Goal: Task Accomplishment & Management: Use online tool/utility

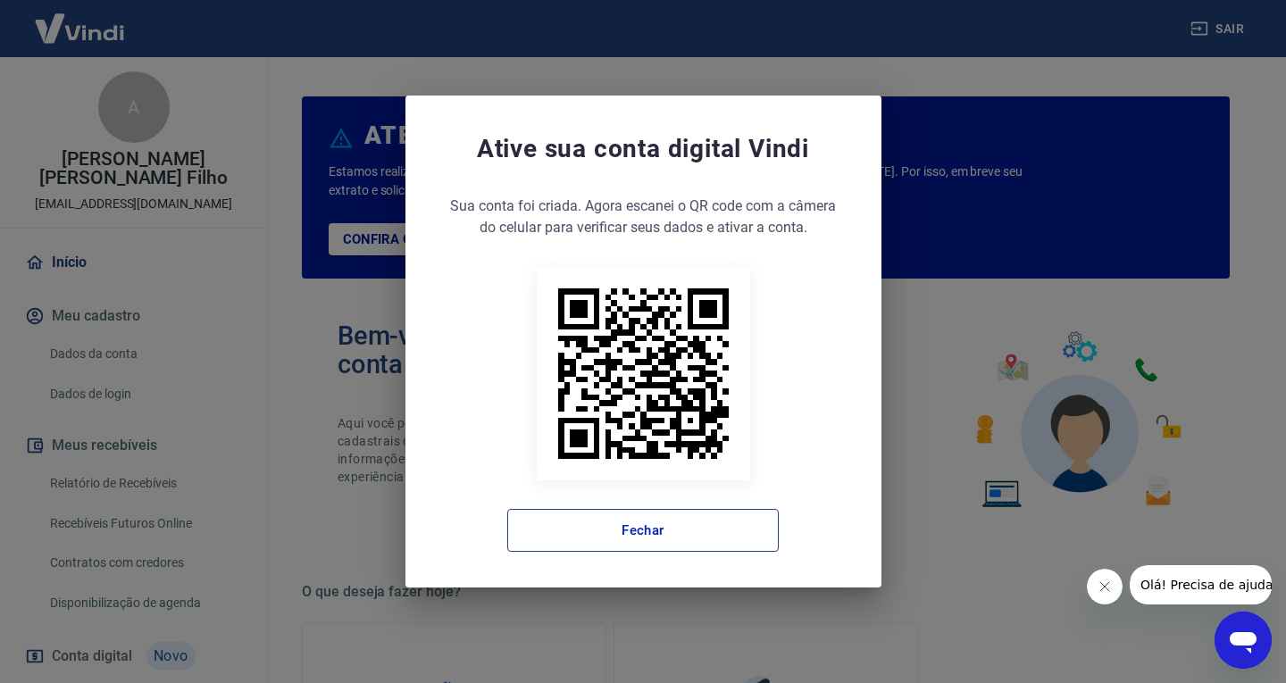
click at [759, 527] on button "Fechar" at bounding box center [643, 530] width 272 height 43
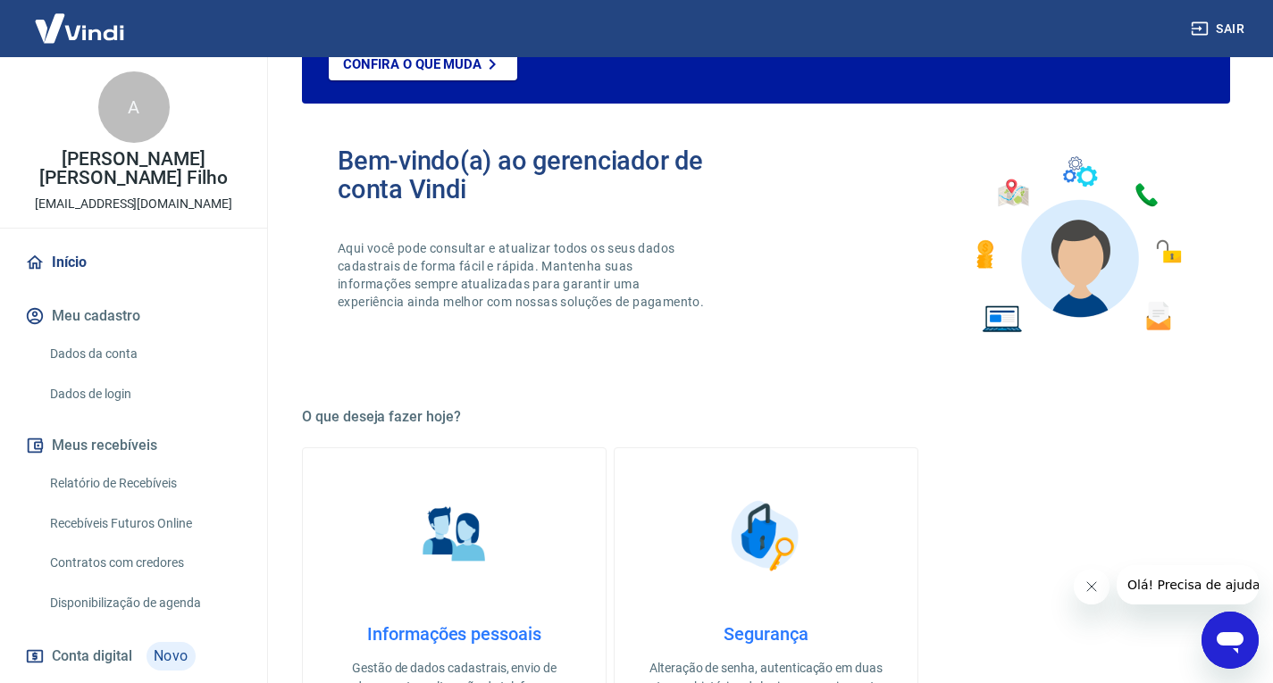
scroll to position [179, 0]
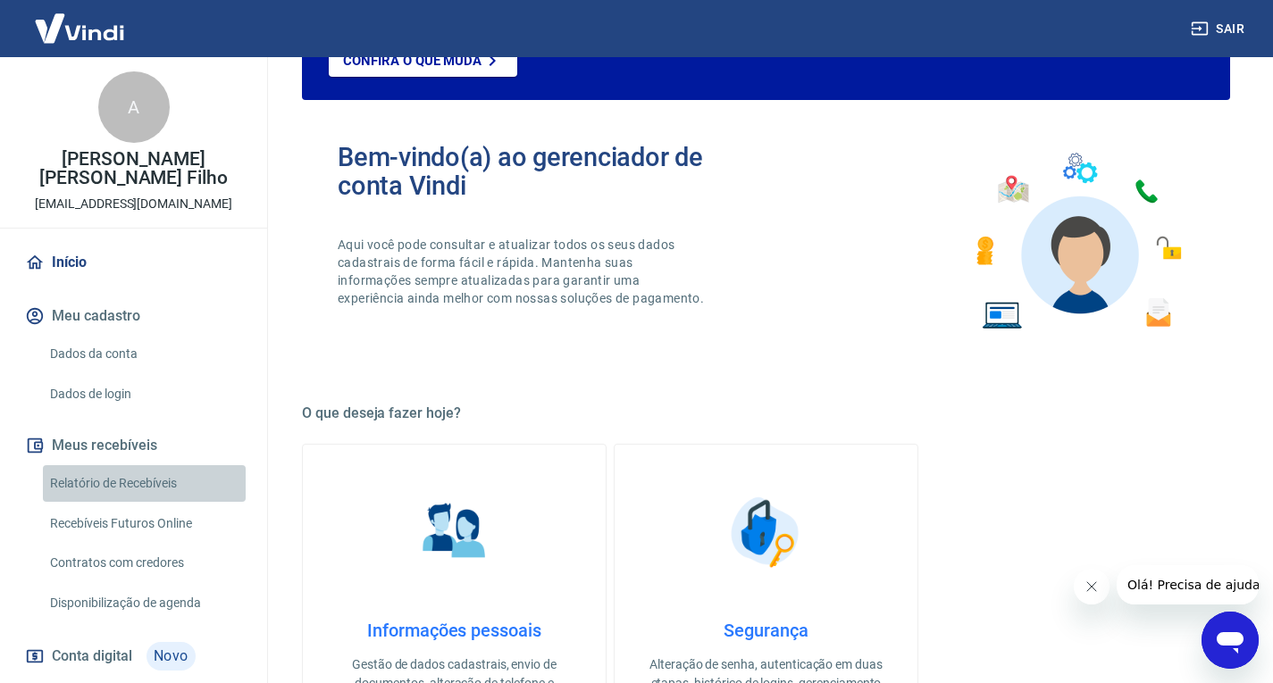
click at [148, 481] on link "Relatório de Recebíveis" at bounding box center [144, 483] width 203 height 37
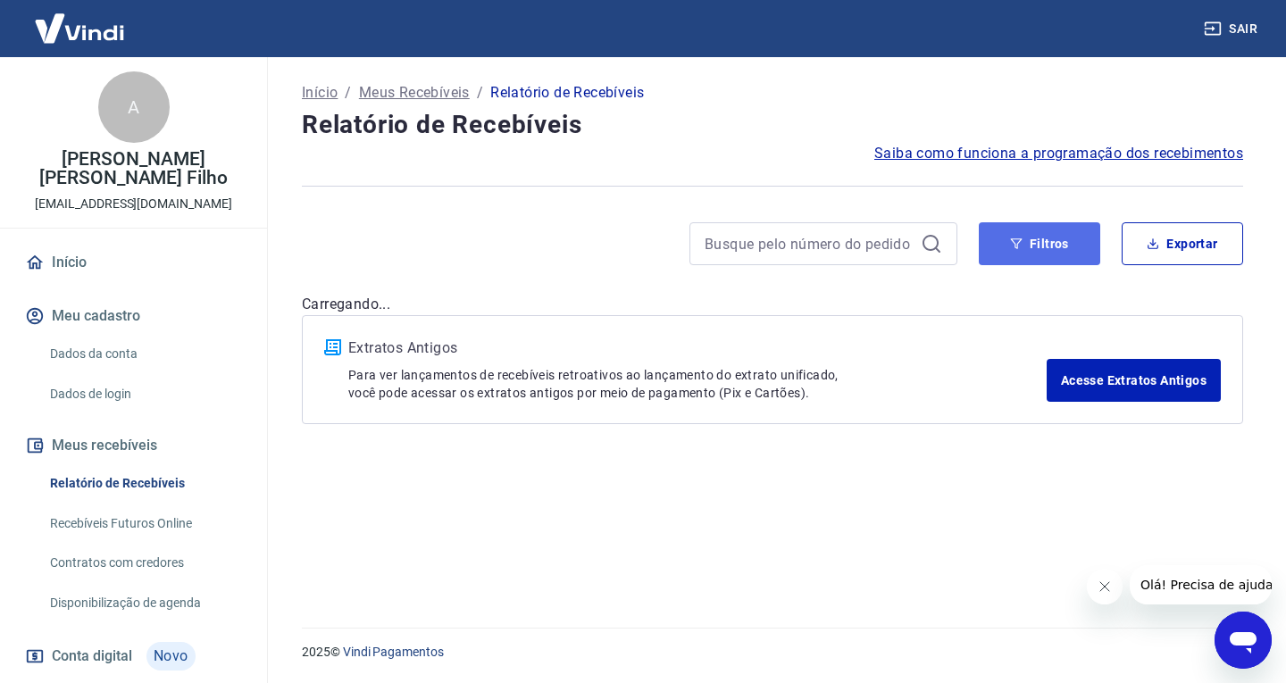
click at [1049, 254] on button "Filtros" at bounding box center [1039, 243] width 121 height 43
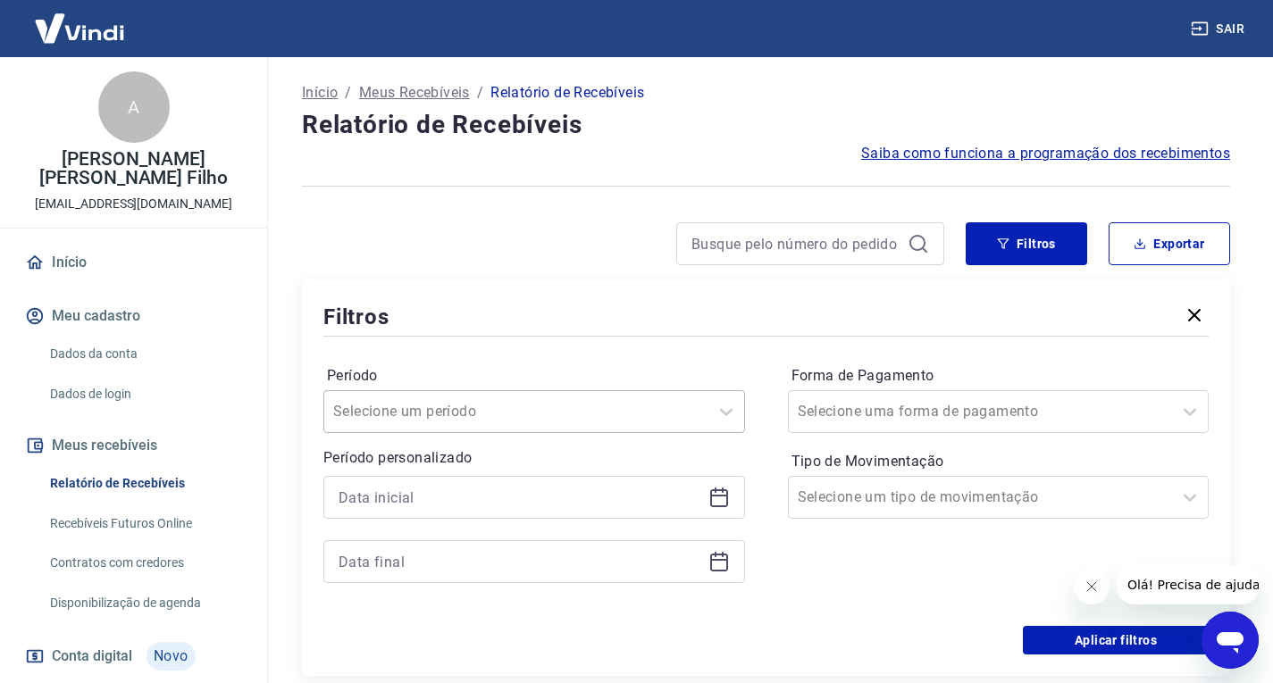
click at [671, 408] on div at bounding box center [516, 411] width 366 height 25
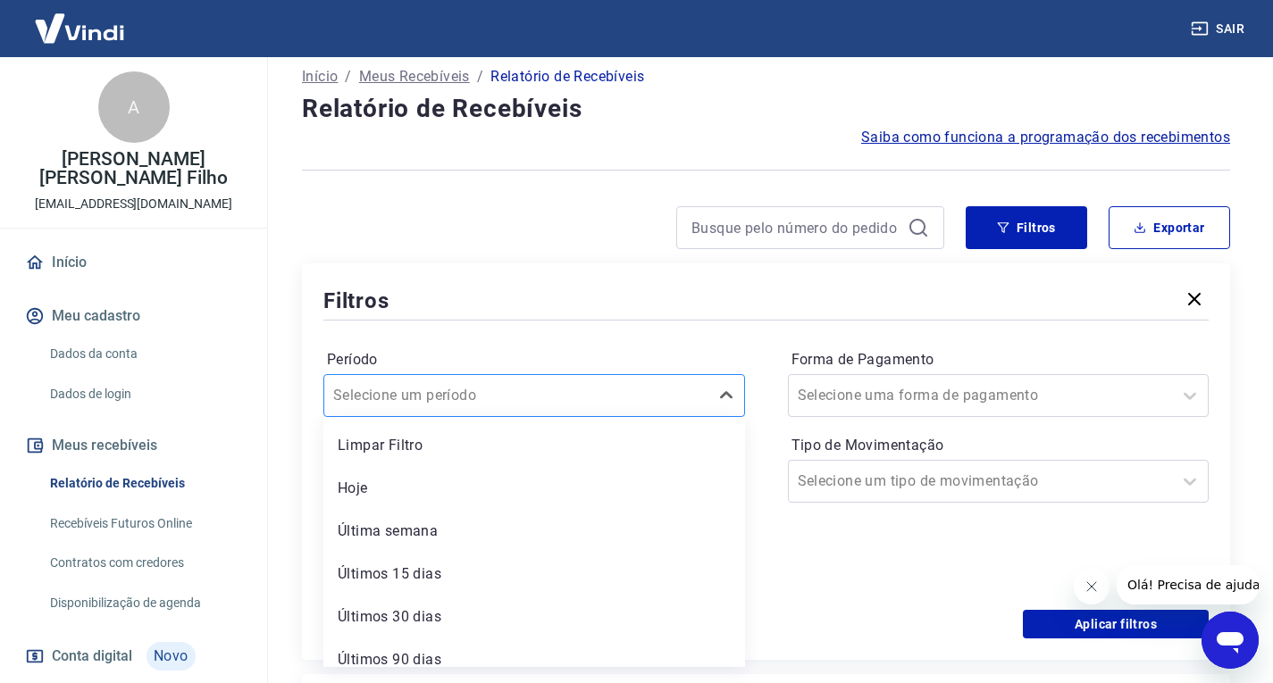
scroll to position [18, 0]
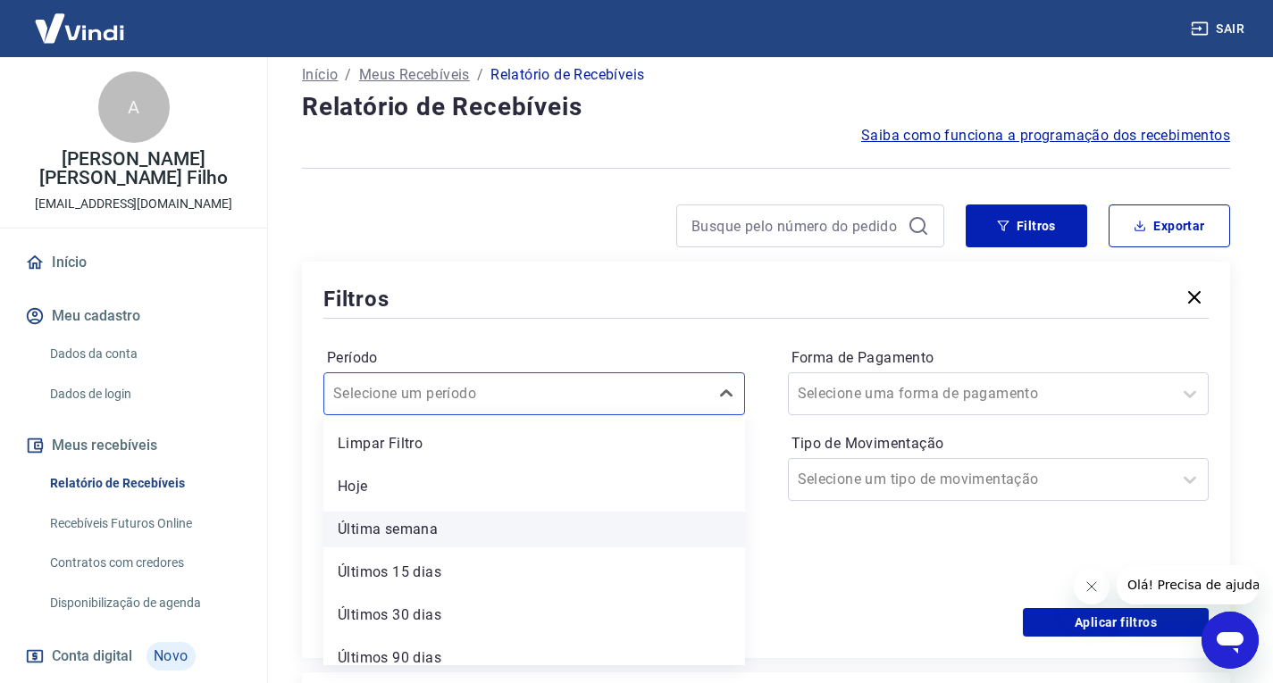
click at [579, 534] on div "Última semana" at bounding box center [534, 530] width 422 height 36
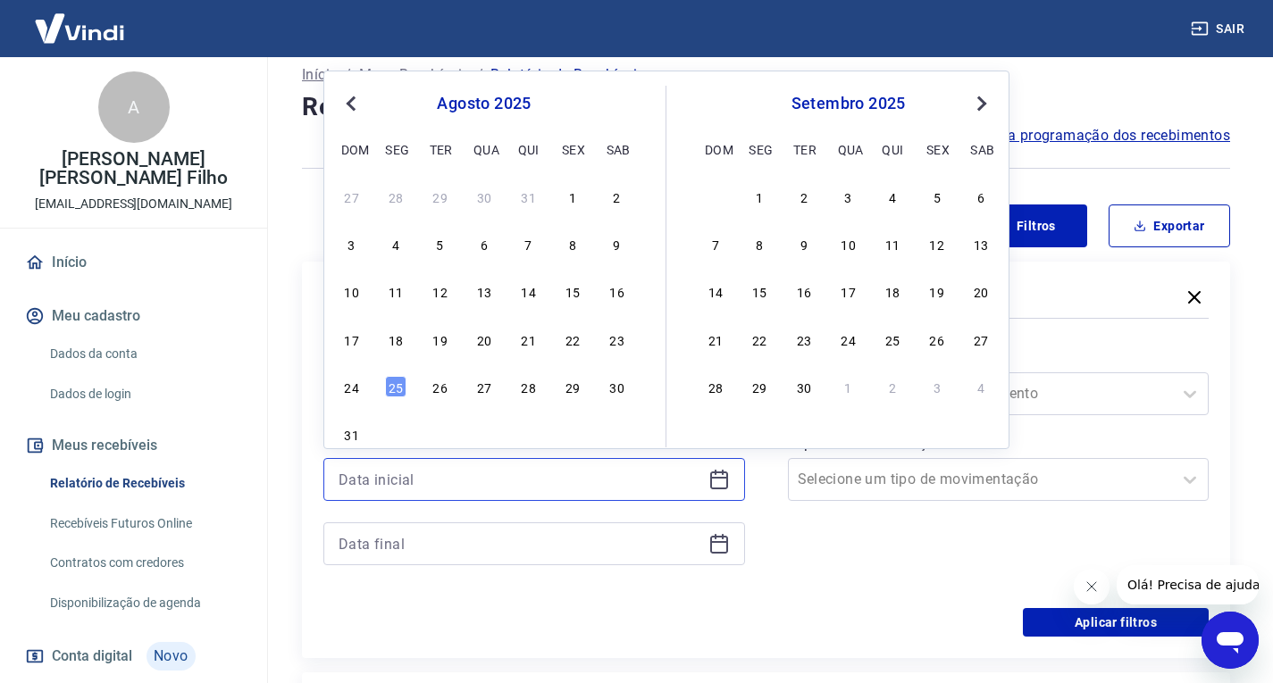
click at [624, 475] on input at bounding box center [520, 479] width 363 height 27
click at [579, 349] on div "22" at bounding box center [572, 339] width 21 height 21
type input "22/08/2025"
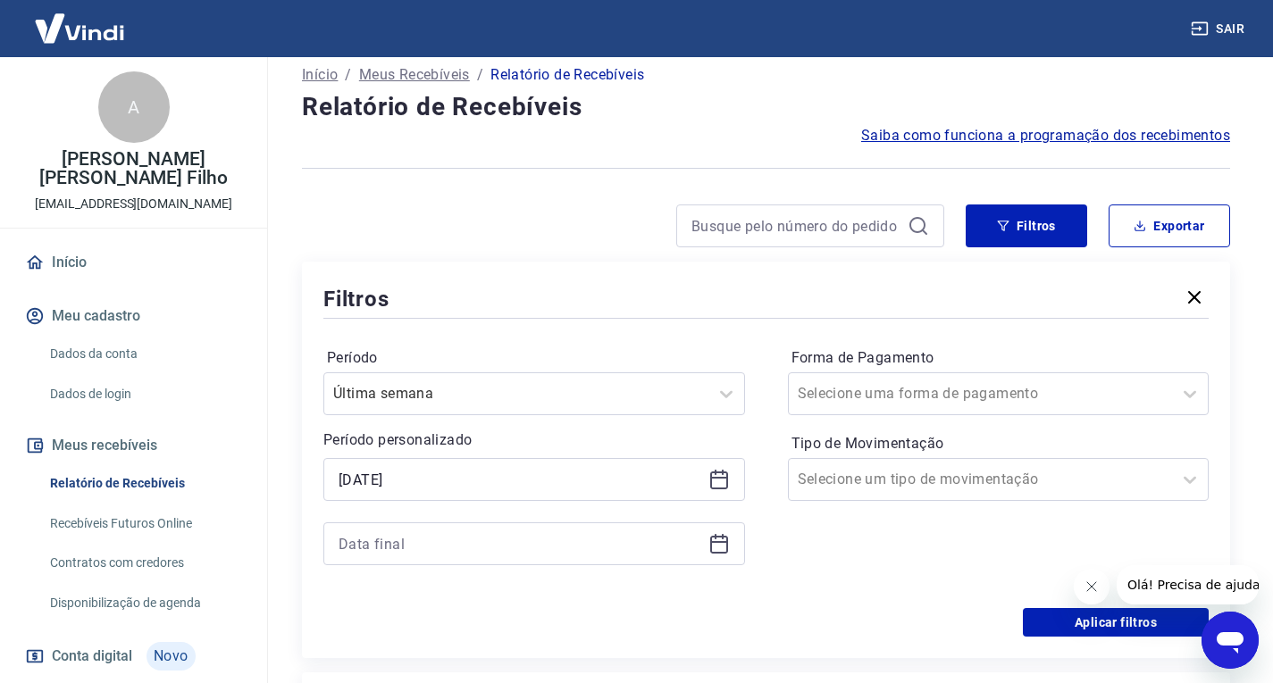
click at [531, 557] on div at bounding box center [534, 544] width 422 height 43
click at [485, 549] on input at bounding box center [520, 544] width 363 height 27
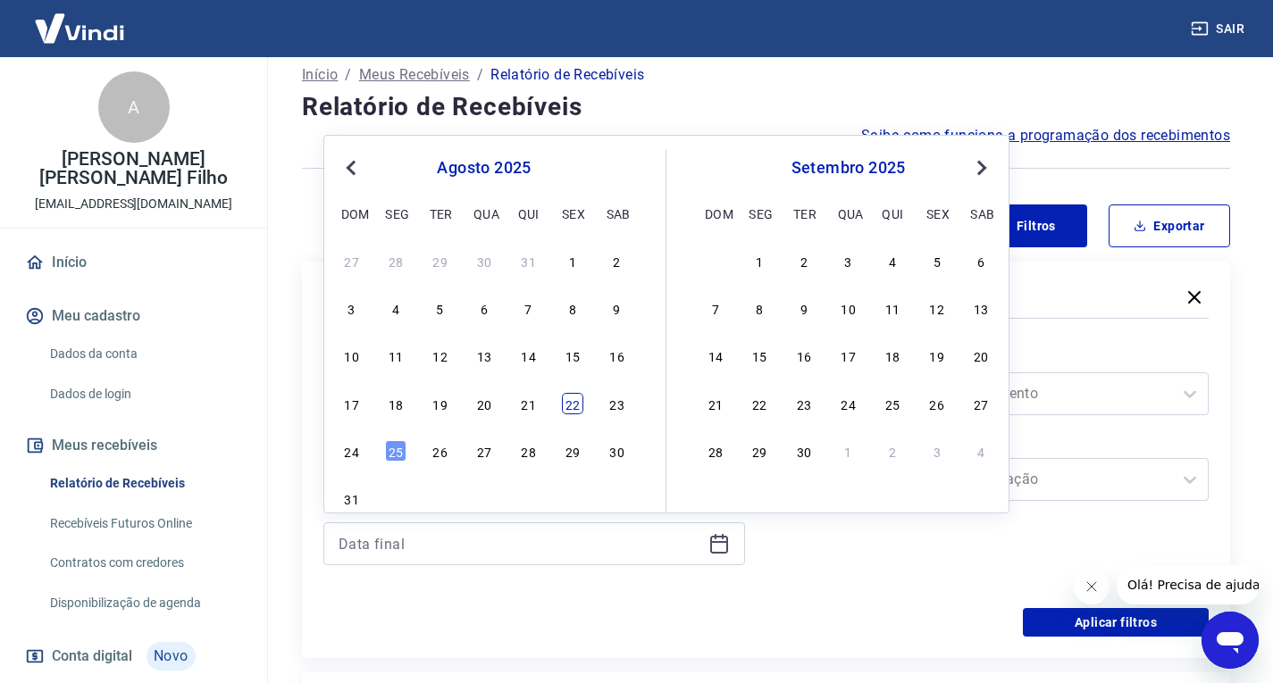
click at [570, 414] on div "22" at bounding box center [572, 403] width 21 height 21
type input "22/08/2025"
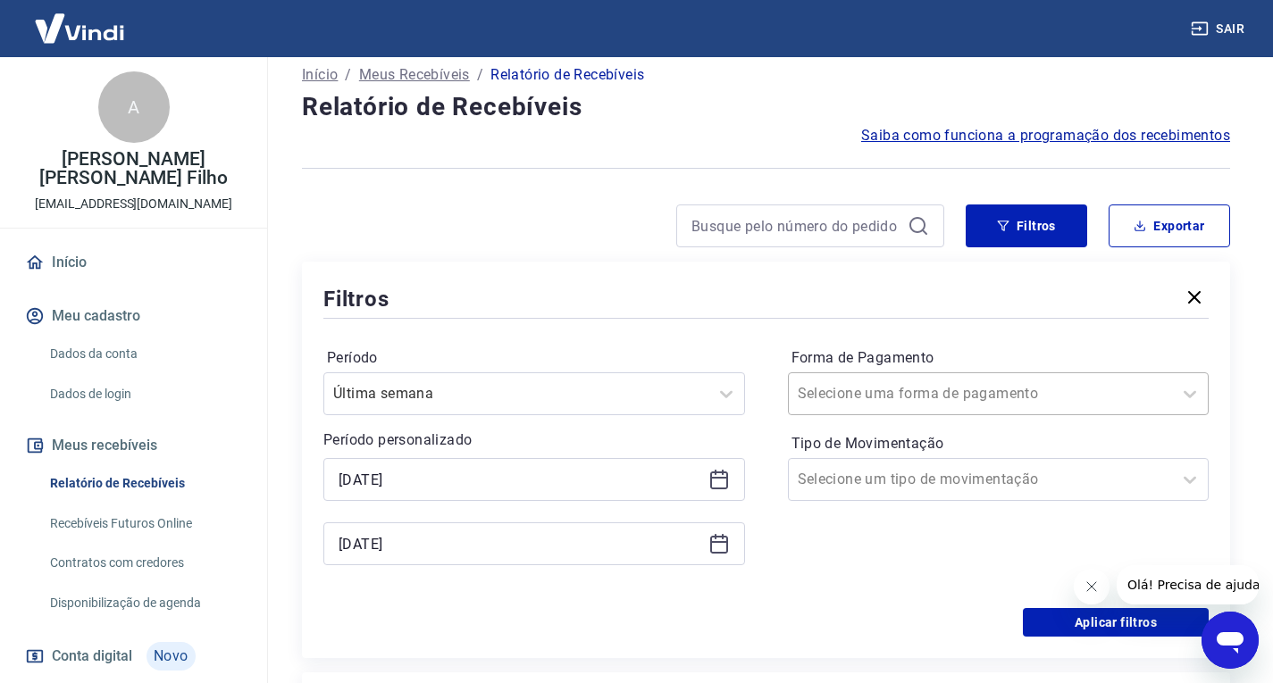
click at [1051, 389] on div at bounding box center [981, 393] width 366 height 25
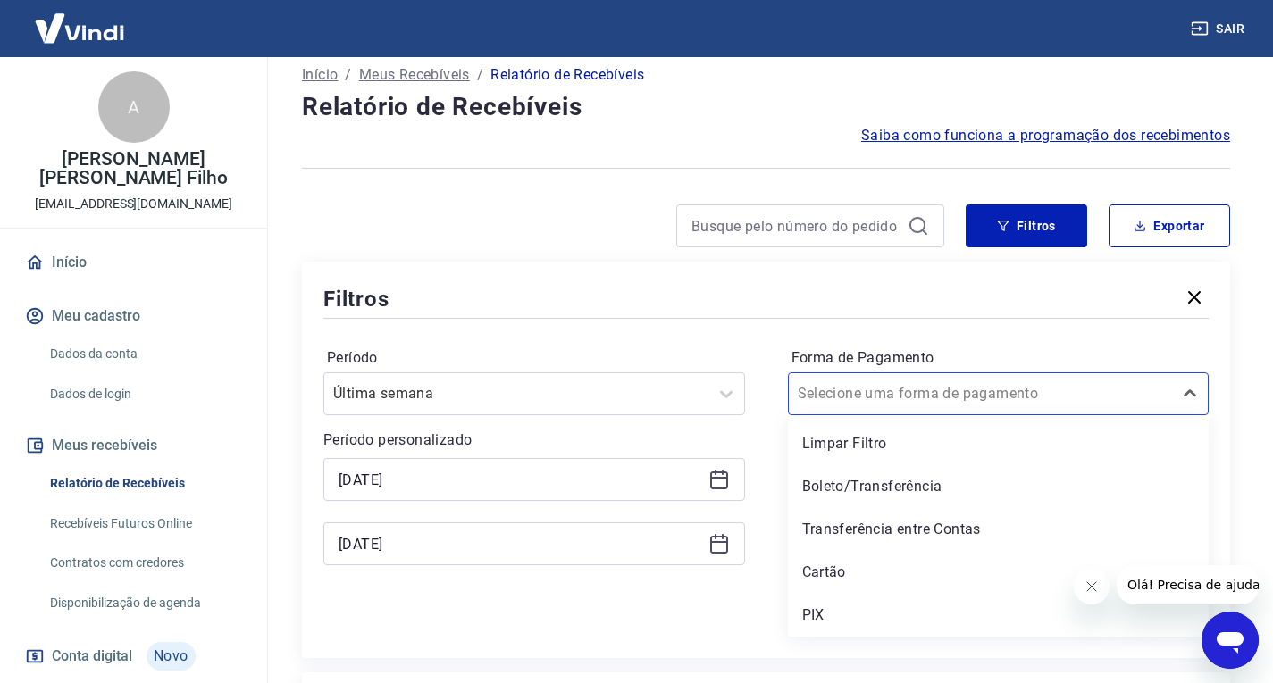
click at [841, 619] on div "PIX" at bounding box center [999, 616] width 422 height 36
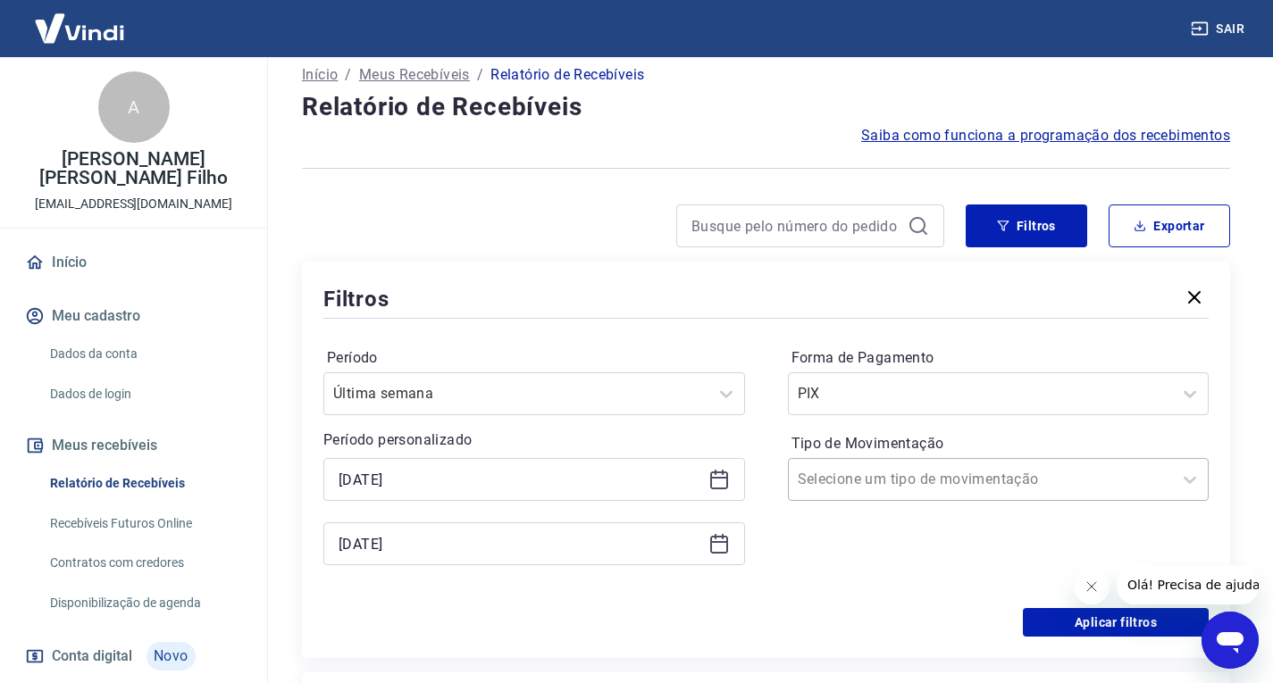
click at [882, 482] on input "Tipo de Movimentação" at bounding box center [888, 479] width 180 height 21
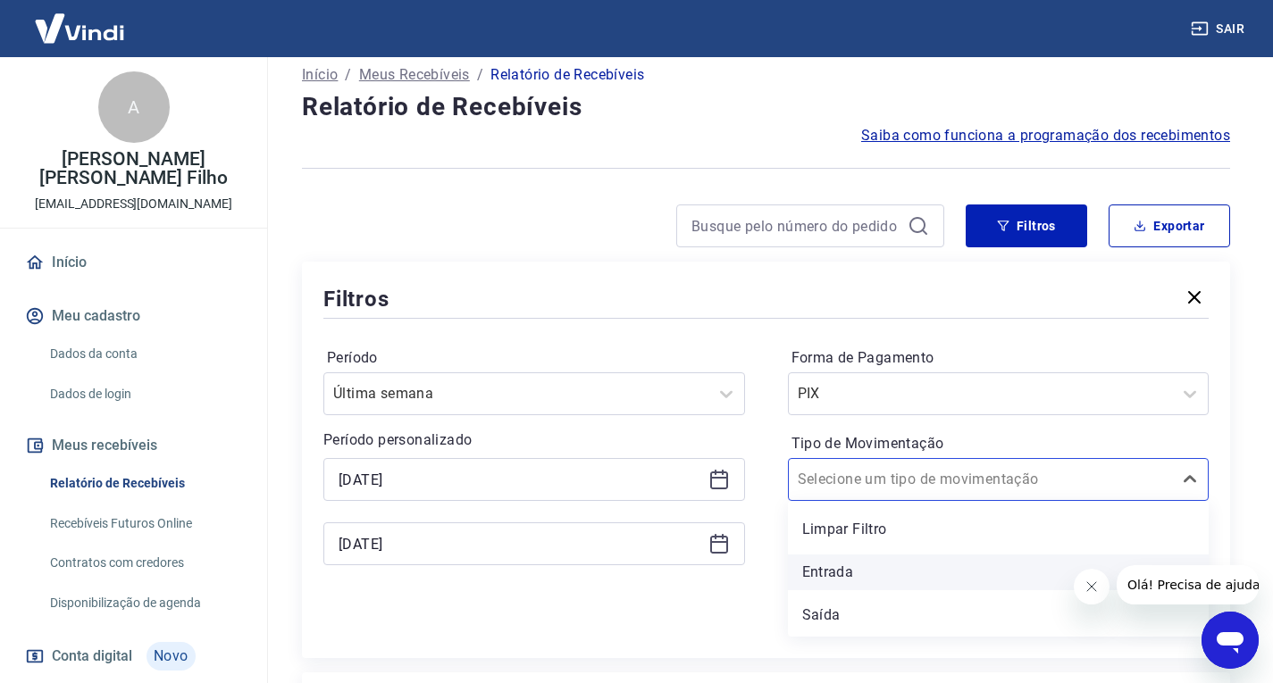
click at [846, 573] on div "Entrada" at bounding box center [999, 573] width 422 height 36
drag, startPoint x: 846, startPoint y: 573, endPoint x: 680, endPoint y: 604, distance: 169.0
click at [846, 573] on div "Forma de Pagamento PIX Tipo de Movimentação option Entrada focused, 2 of 3. 3 r…" at bounding box center [999, 465] width 422 height 243
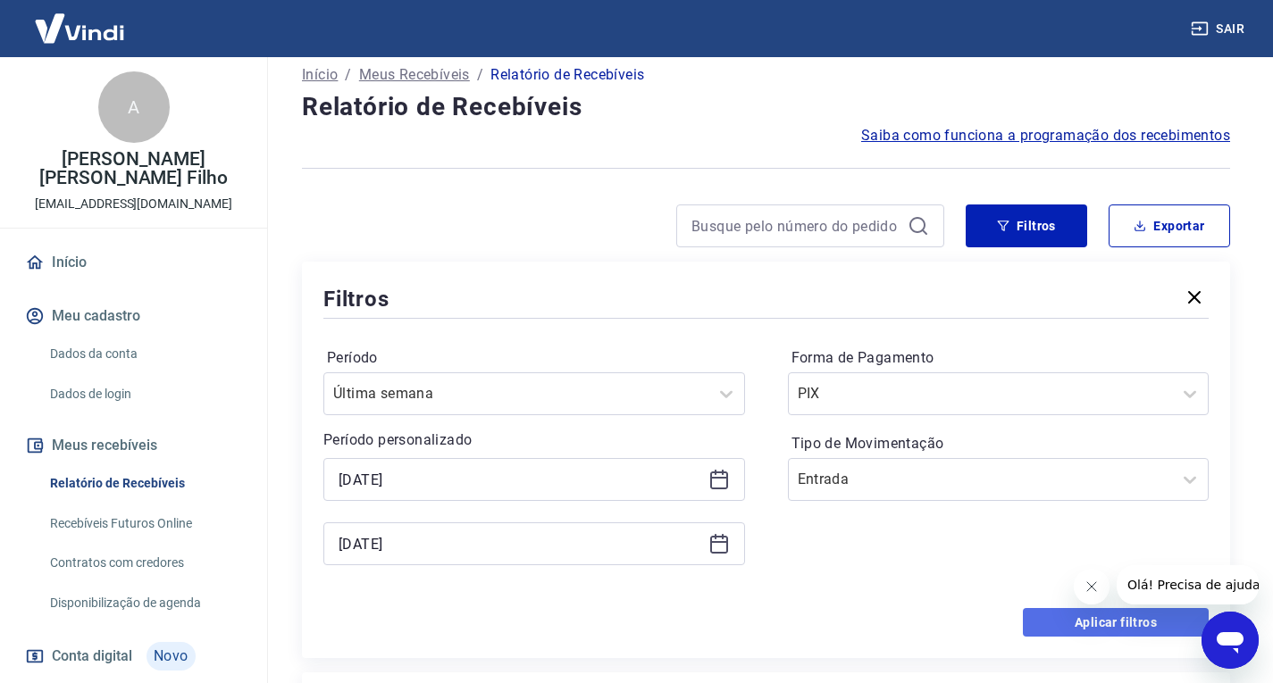
click at [1120, 622] on button "Aplicar filtros" at bounding box center [1116, 622] width 186 height 29
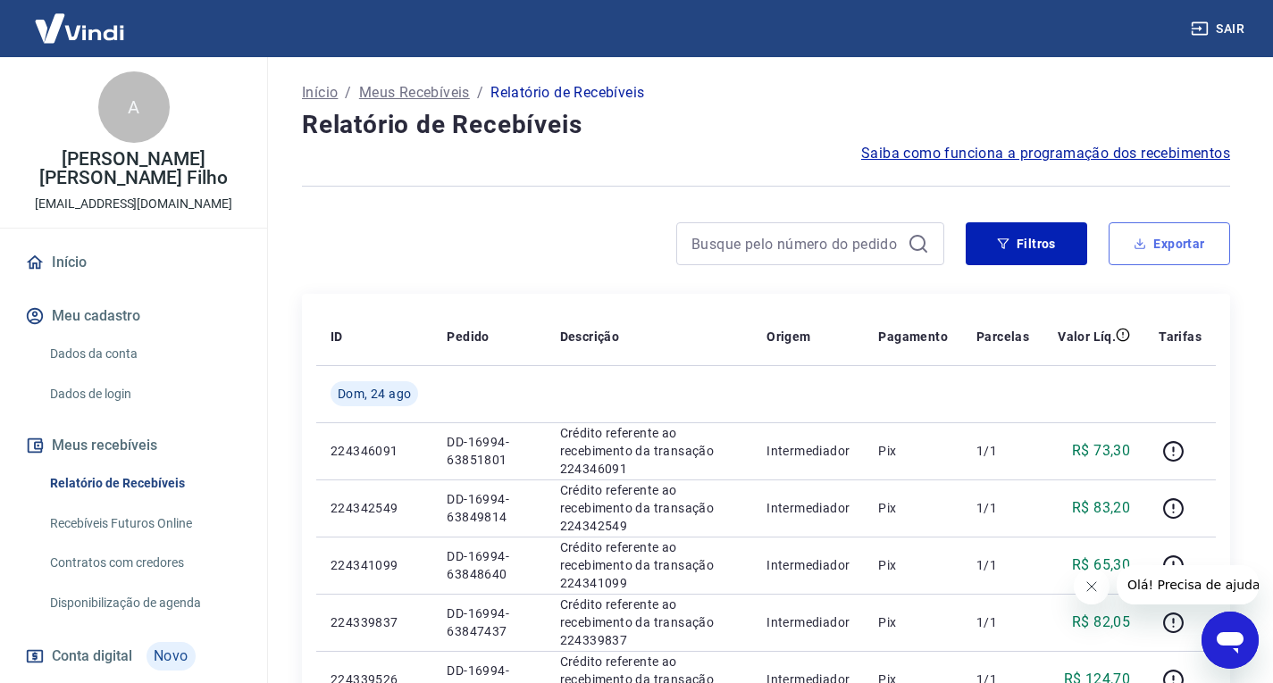
click at [1215, 248] on button "Exportar" at bounding box center [1168, 243] width 121 height 43
type input "22/08/2025"
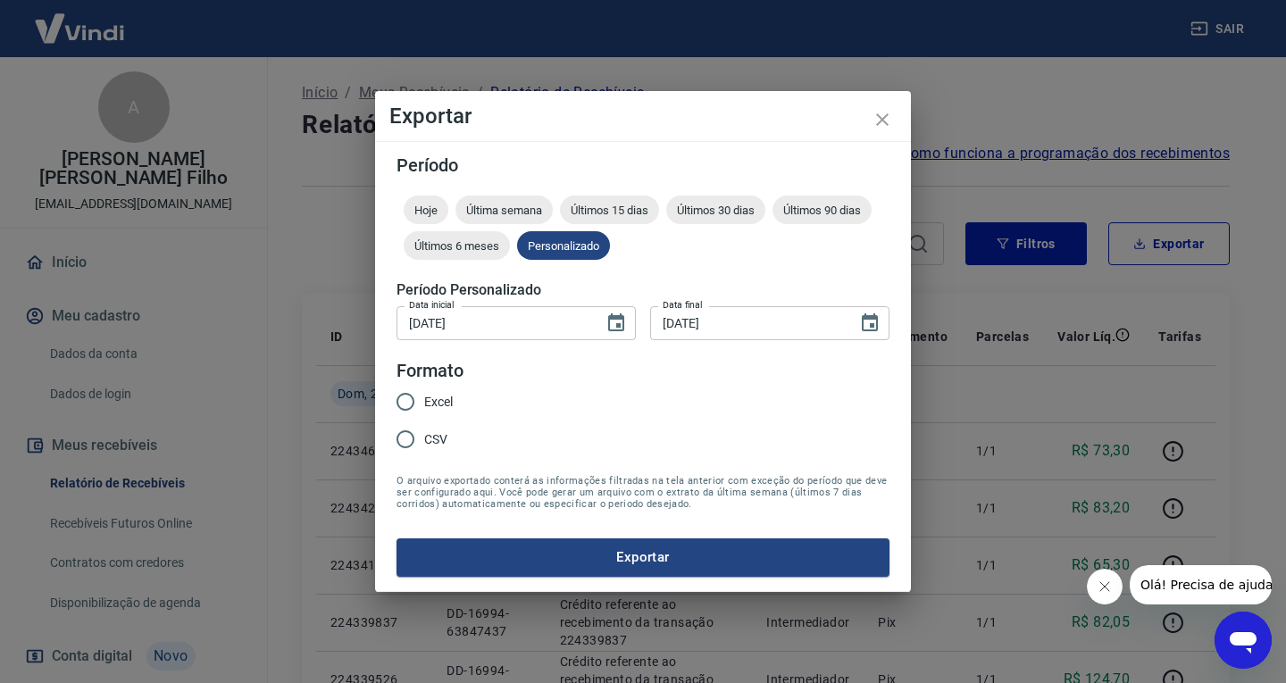
click at [406, 400] on input "Excel" at bounding box center [406, 402] width 38 height 38
radio input "true"
click at [406, 400] on input "Excel" at bounding box center [406, 402] width 38 height 38
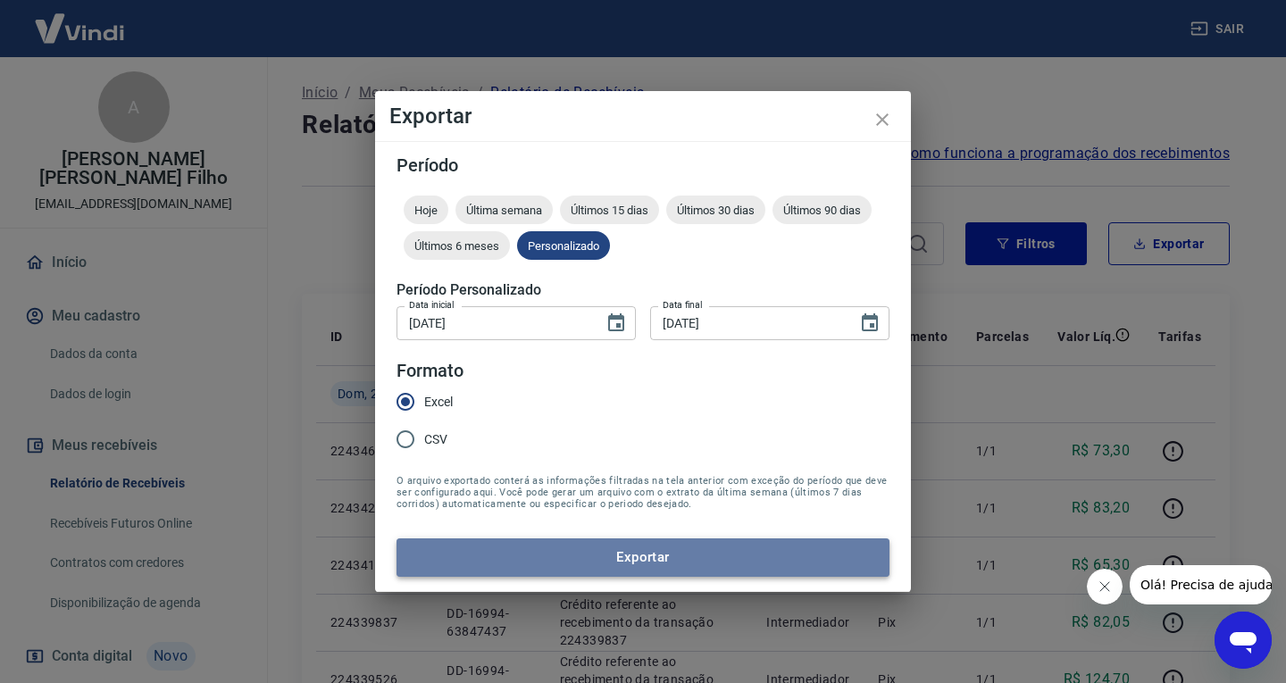
click at [759, 567] on button "Exportar" at bounding box center [643, 558] width 493 height 38
click at [759, 567] on form "Período Hoje Última semana Últimos 15 dias Últimos 30 dias Últimos 90 dias Últi…" at bounding box center [643, 366] width 493 height 420
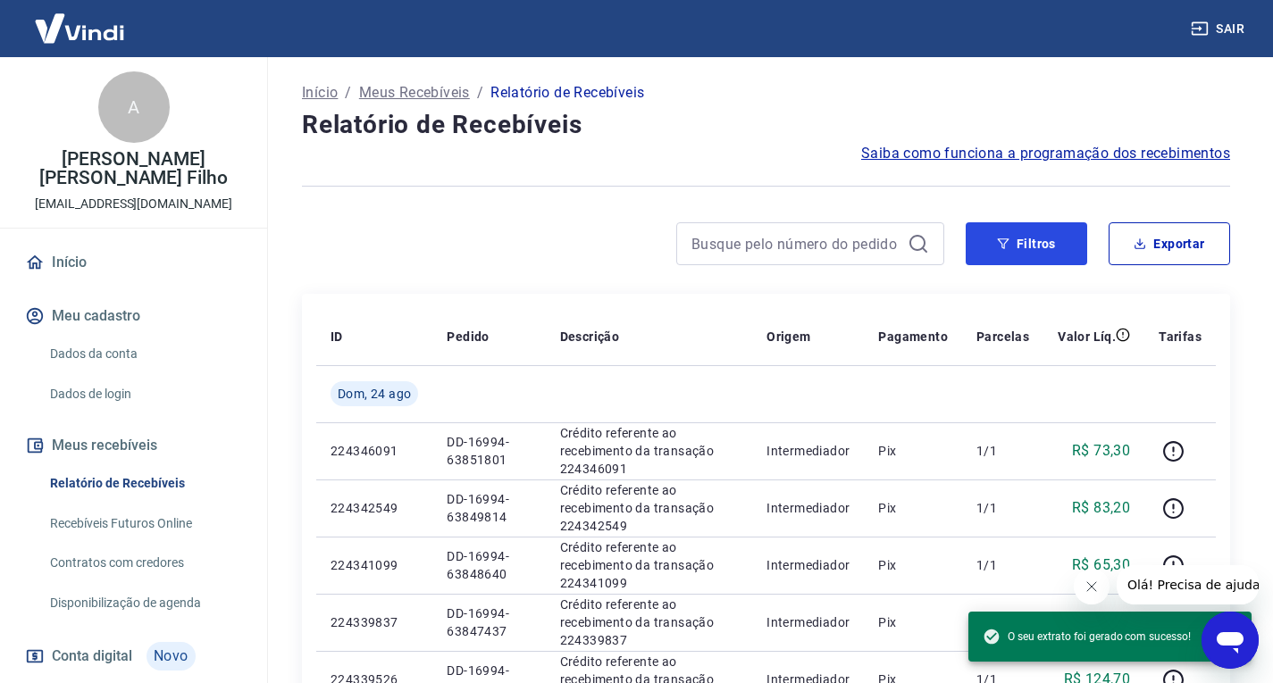
drag, startPoint x: 1041, startPoint y: 259, endPoint x: 942, endPoint y: 260, distance: 99.1
click at [1041, 259] on button "Filtros" at bounding box center [1026, 243] width 121 height 43
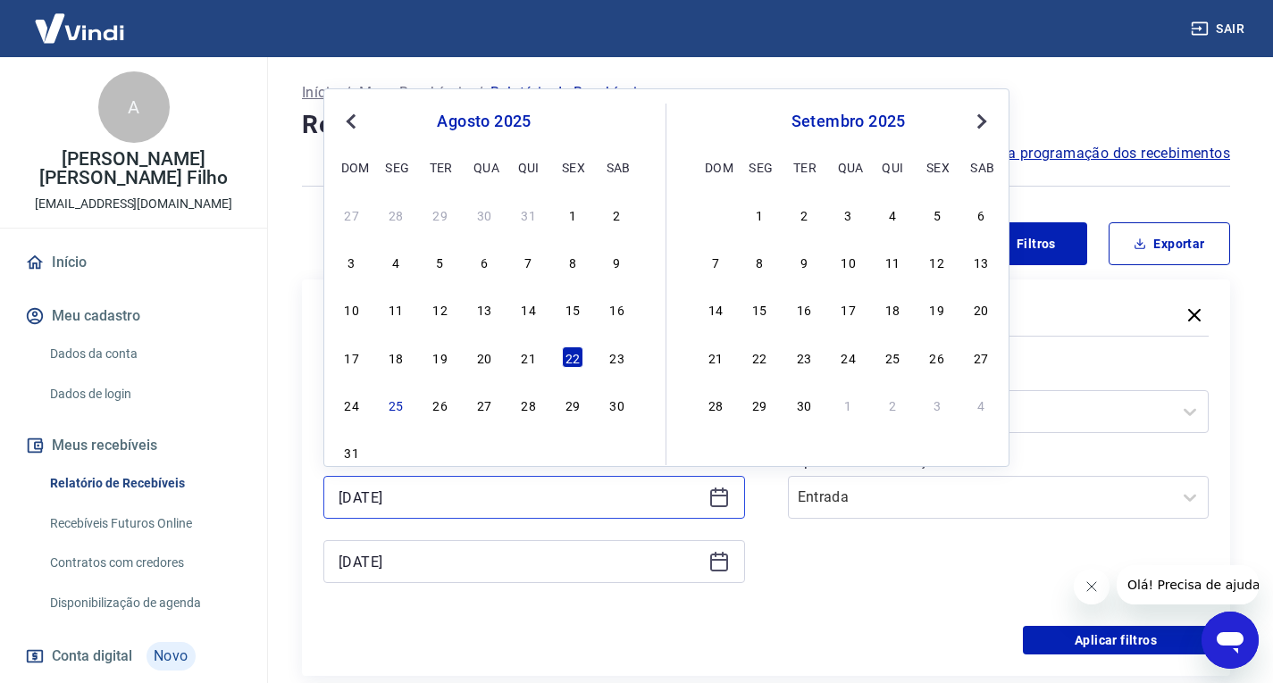
click at [539, 503] on input "22/08/2025" at bounding box center [520, 497] width 363 height 27
click at [617, 364] on div "23" at bounding box center [616, 357] width 21 height 21
click at [617, 364] on div "Período Última semana" at bounding box center [534, 397] width 422 height 71
type input "23/08/2025"
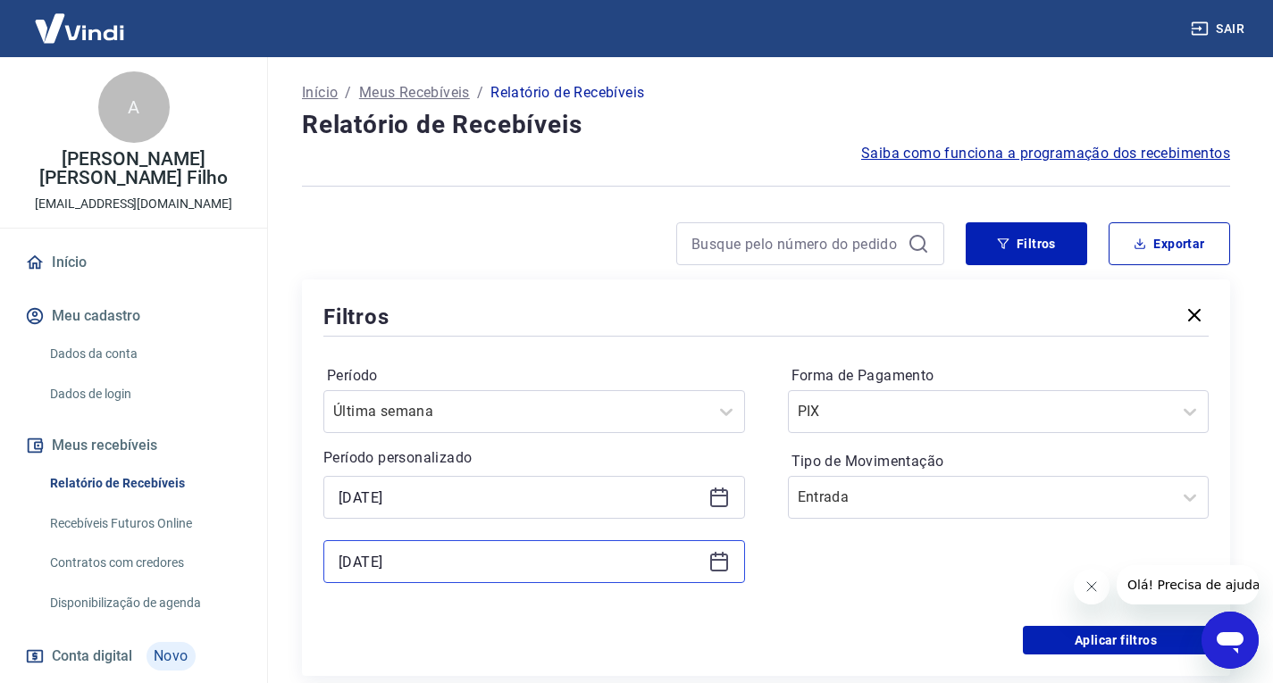
click at [511, 568] on input "22/08/2025" at bounding box center [520, 561] width 363 height 27
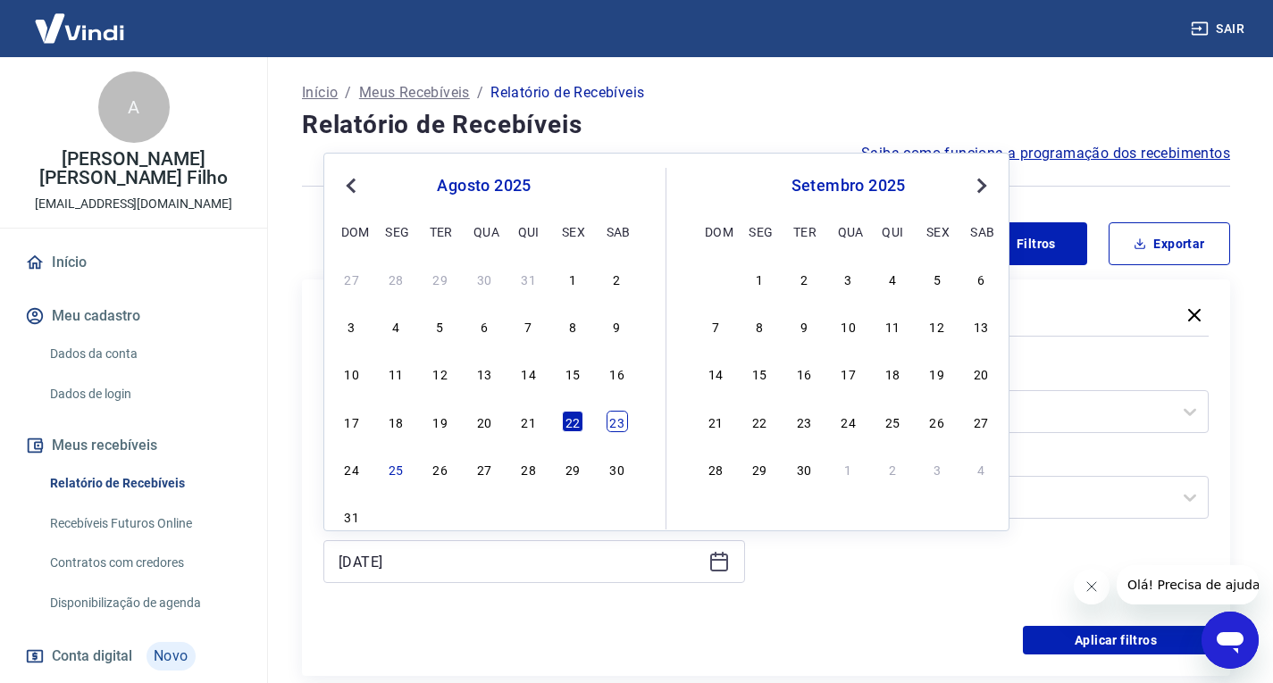
click at [609, 417] on div "23" at bounding box center [616, 421] width 21 height 21
type input "23/08/2025"
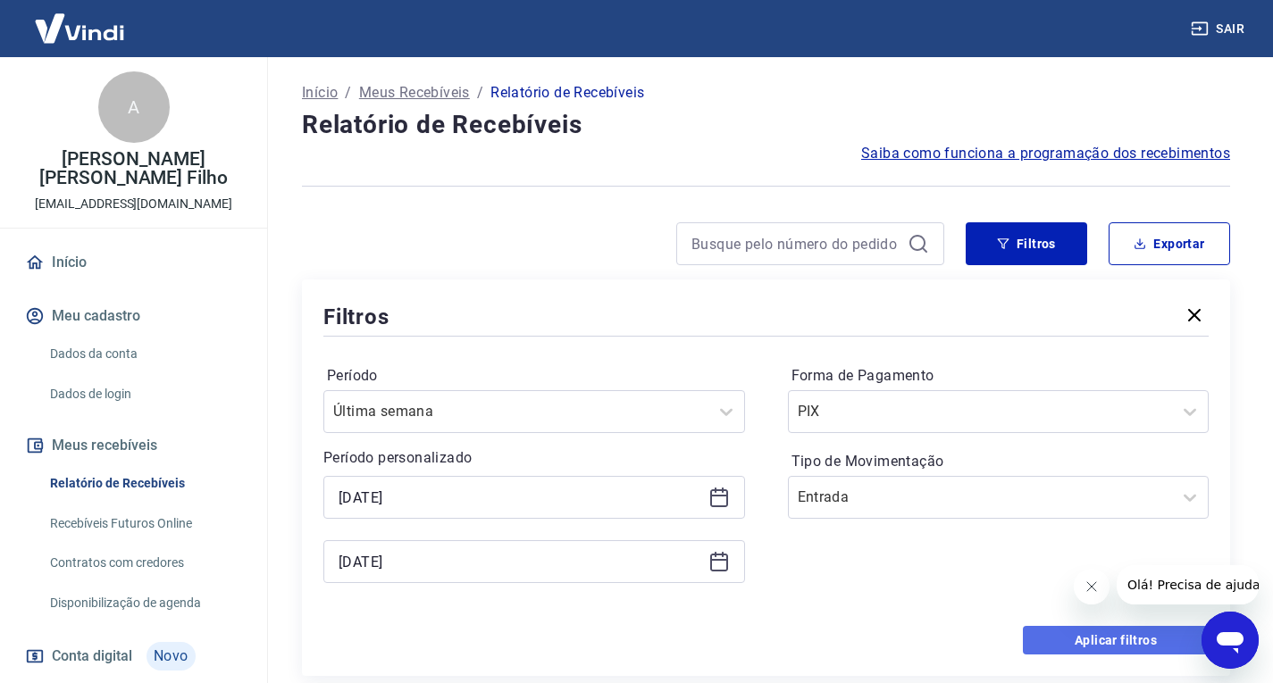
click at [1084, 648] on button "Aplicar filtros" at bounding box center [1116, 640] width 186 height 29
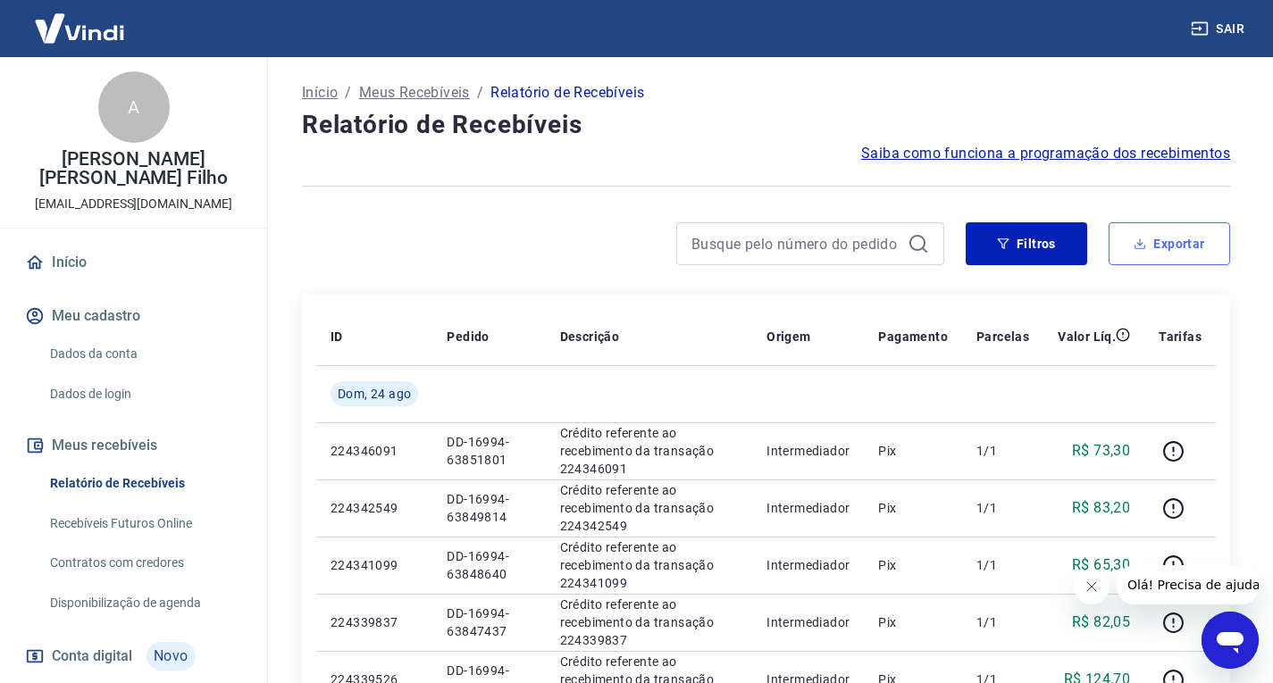
click at [1164, 255] on button "Exportar" at bounding box center [1168, 243] width 121 height 43
type input "23/08/2025"
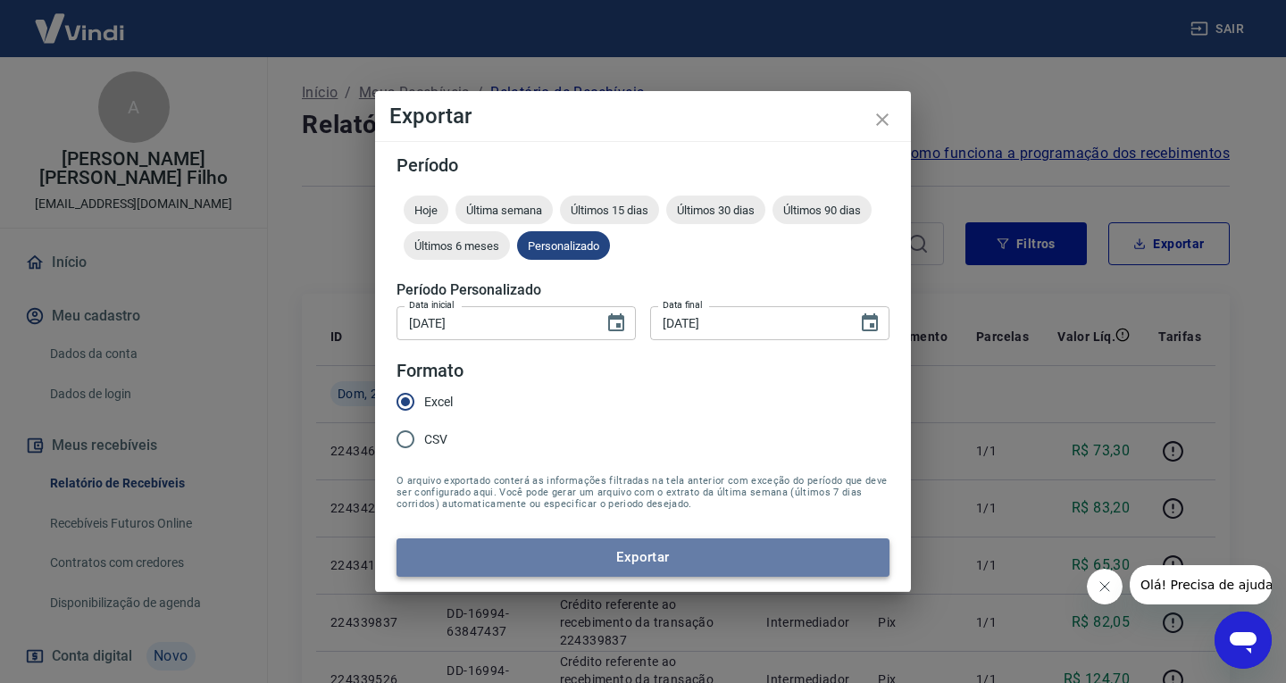
click at [673, 551] on button "Exportar" at bounding box center [643, 558] width 493 height 38
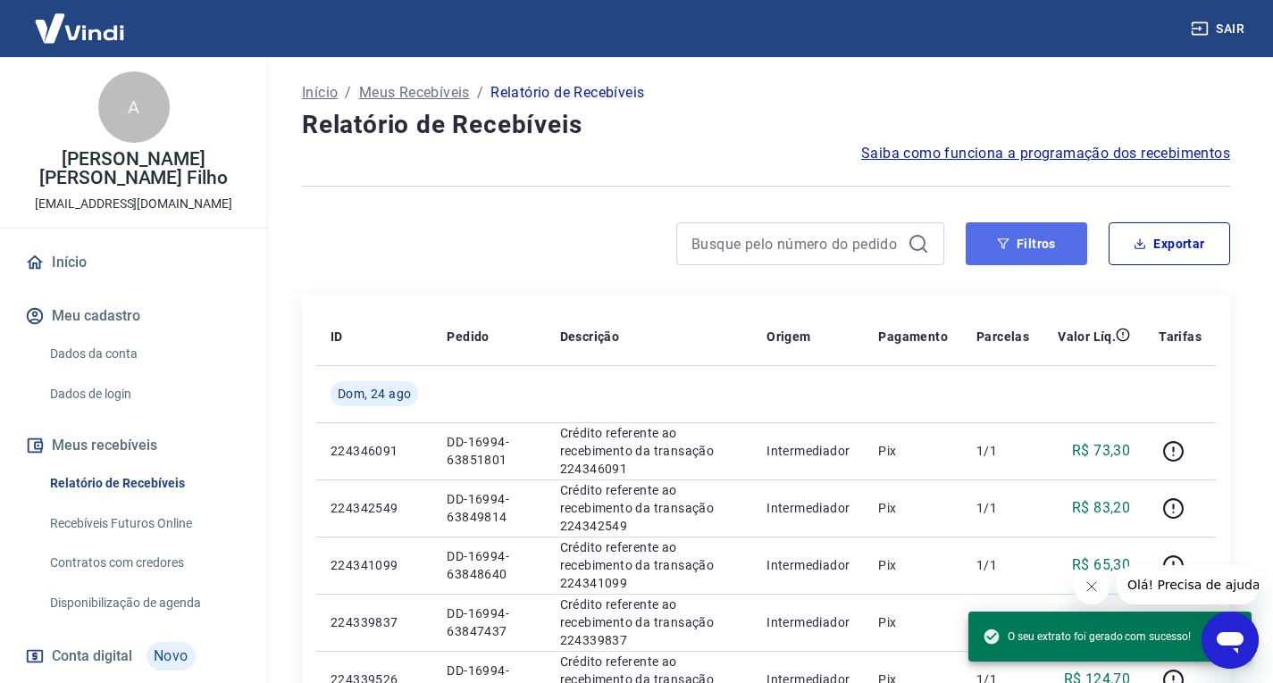
click at [1016, 252] on button "Filtros" at bounding box center [1026, 243] width 121 height 43
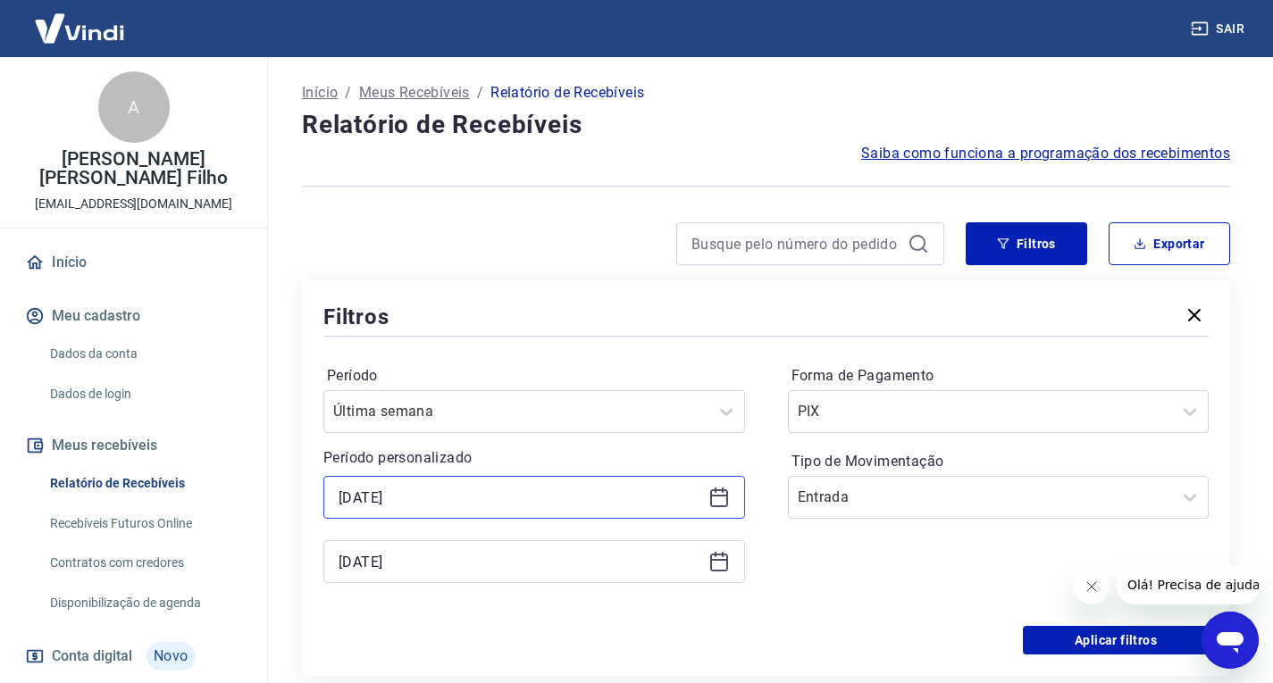
click at [466, 495] on input "23/08/2025" at bounding box center [520, 497] width 363 height 27
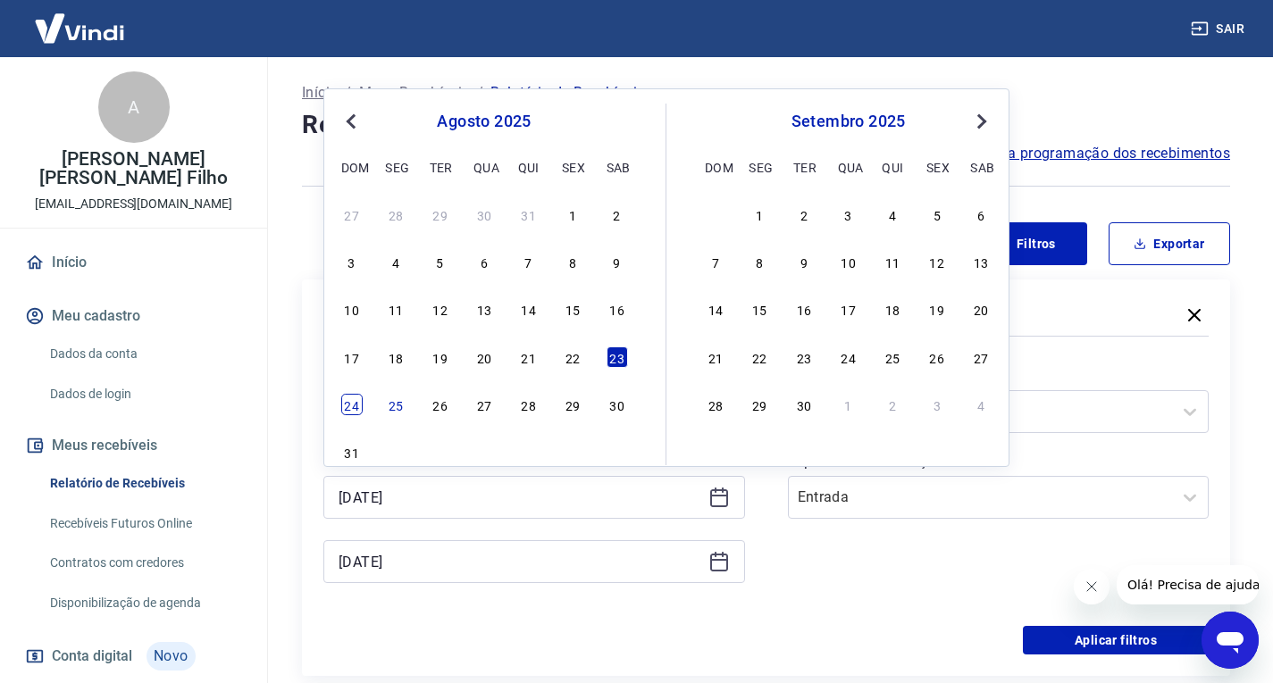
click at [355, 409] on div "24" at bounding box center [351, 404] width 21 height 21
type input "24/08/2025"
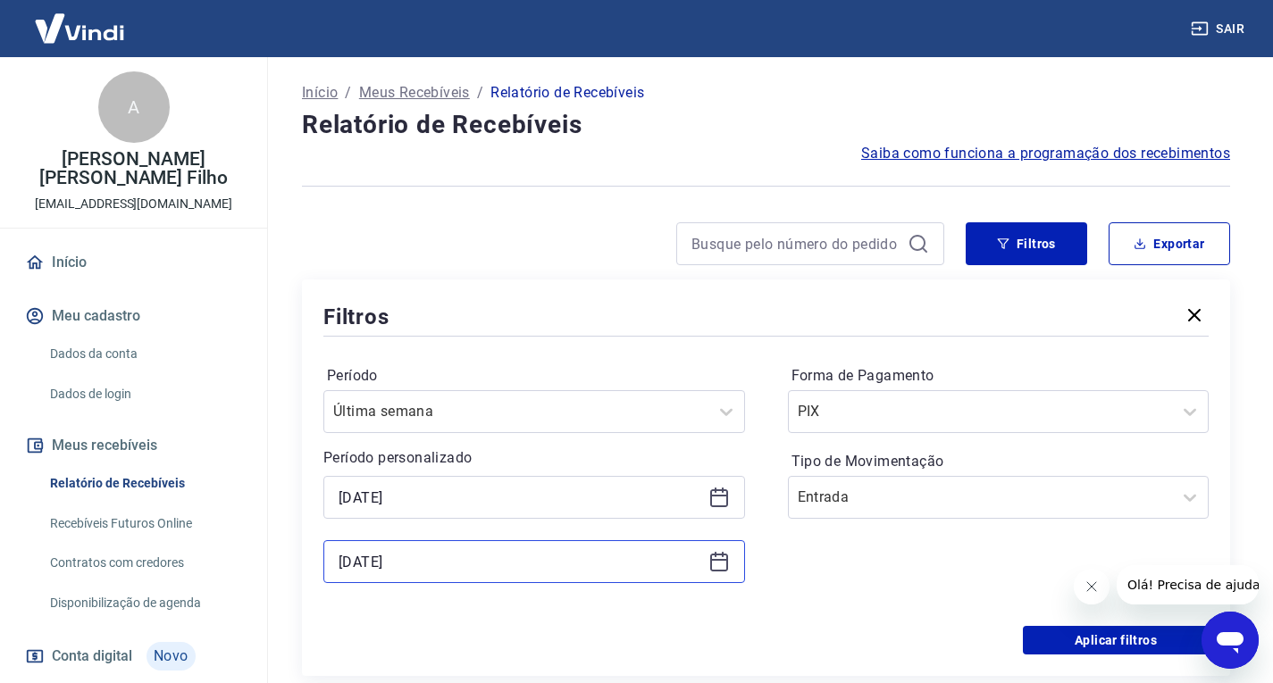
click at [456, 562] on input "23/08/2025" at bounding box center [520, 561] width 363 height 27
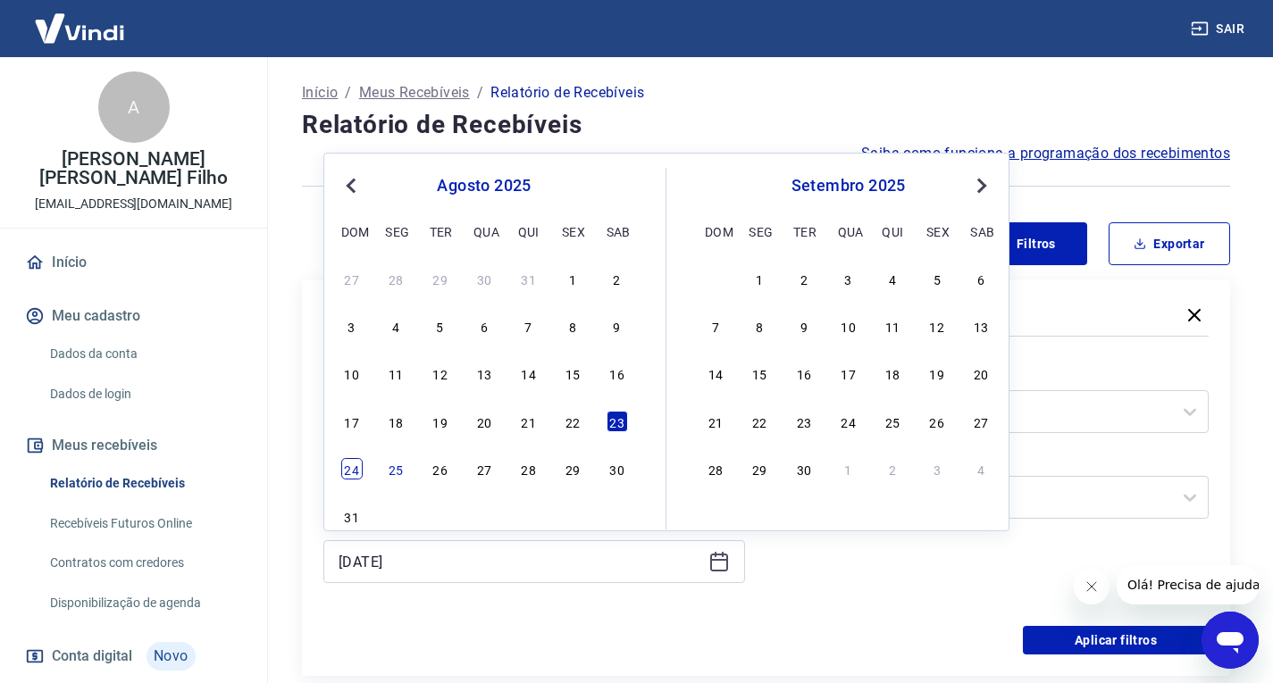
click at [361, 475] on div "24" at bounding box center [351, 468] width 21 height 21
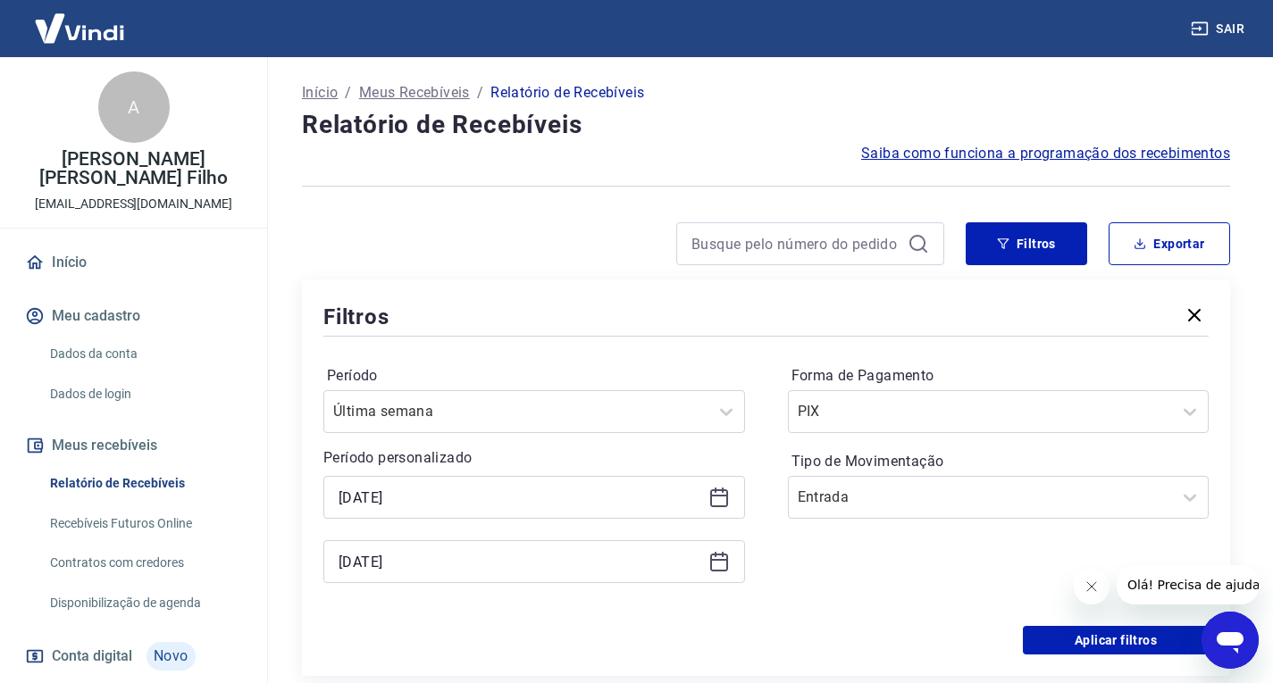
type input "24/08/2025"
click at [1068, 644] on button "Aplicar filtros" at bounding box center [1116, 640] width 186 height 29
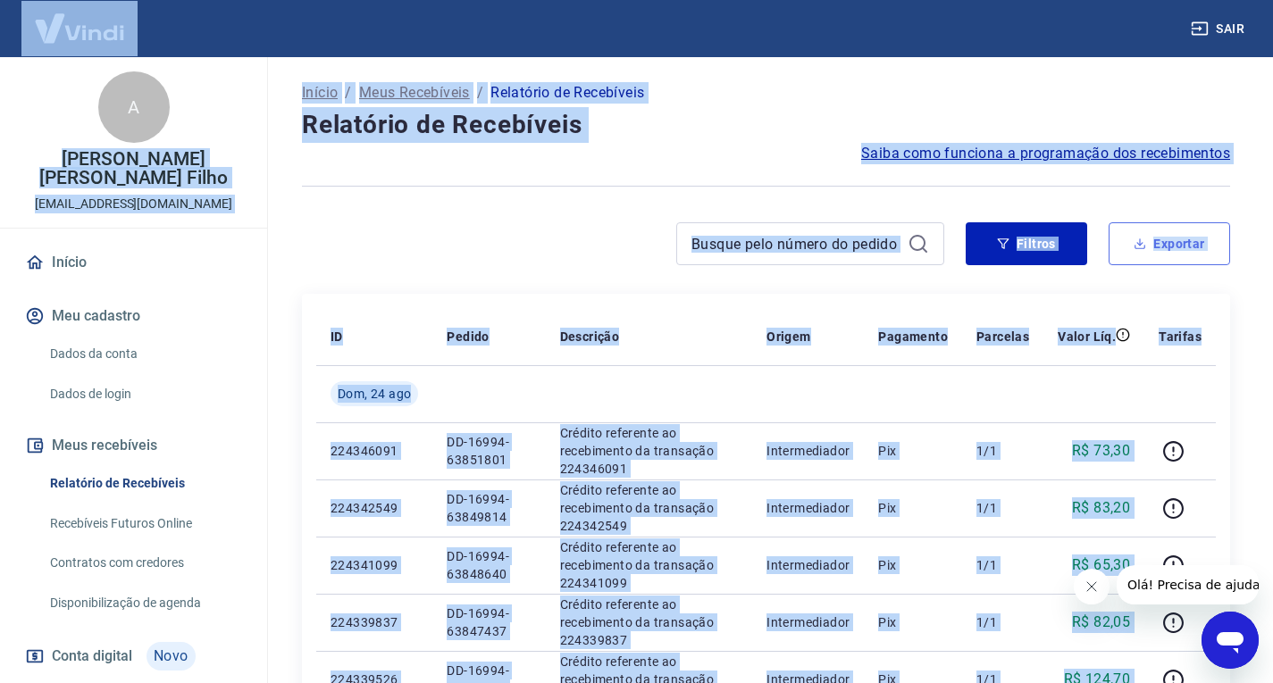
click at [1142, 237] on button "Exportar" at bounding box center [1168, 243] width 121 height 43
type input "24/08/2025"
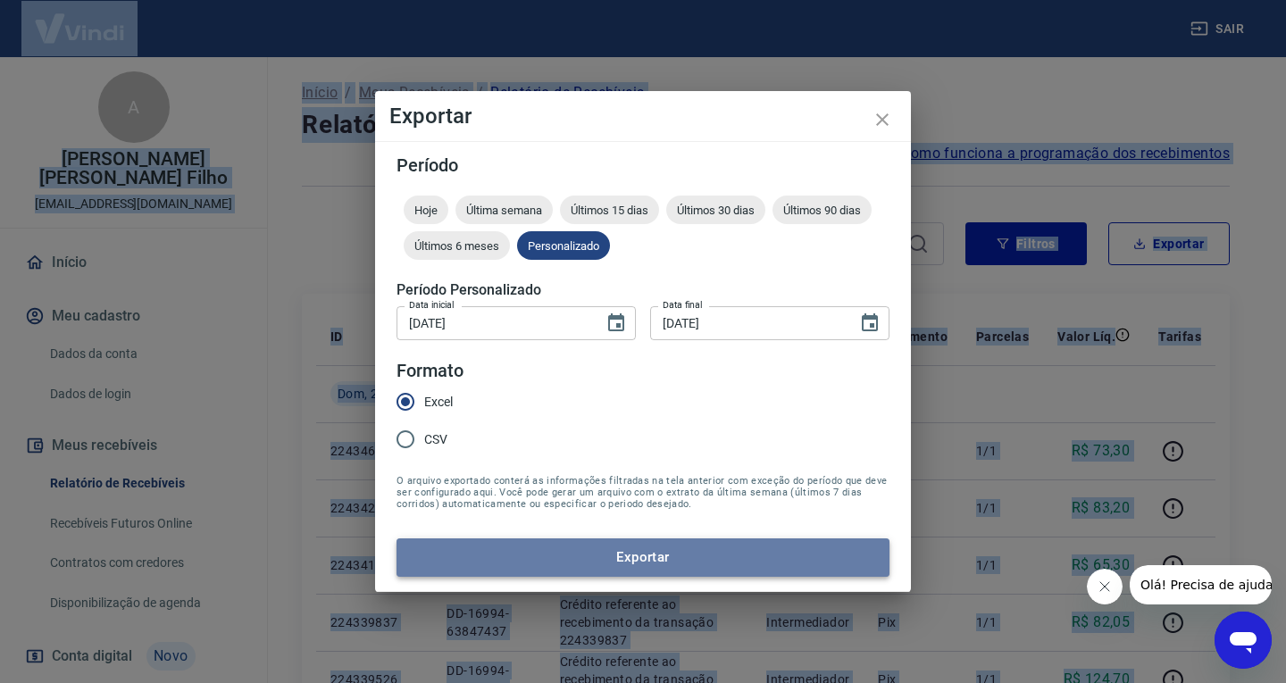
click at [539, 552] on button "Exportar" at bounding box center [643, 558] width 493 height 38
